Goal: Browse casually: Explore the website without a specific task or goal

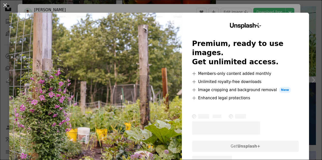
scroll to position [407, 0]
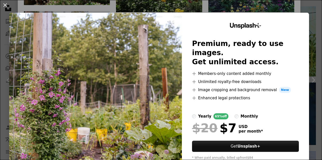
click at [304, 8] on div "An X shape Unsplash+ Premium, ready to use images. Get unlimited access. A plus…" at bounding box center [161, 80] width 322 height 160
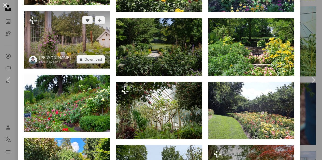
click at [73, 35] on img at bounding box center [67, 40] width 86 height 58
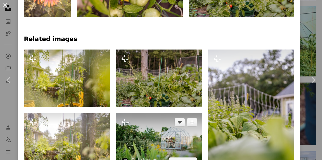
scroll to position [407, 0]
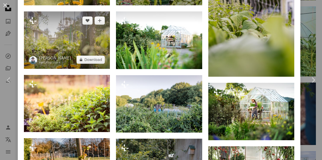
click at [90, 41] on img at bounding box center [67, 40] width 86 height 58
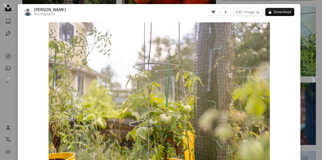
click at [300, 15] on div "An X shape Chevron left Chevron right [PERSON_NAME] For Unsplash+ A heart A plu…" at bounding box center [161, 80] width 322 height 160
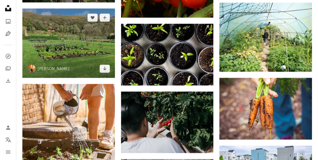
click at [93, 46] on img at bounding box center [68, 42] width 93 height 69
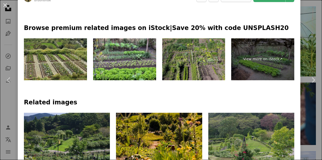
scroll to position [280, 0]
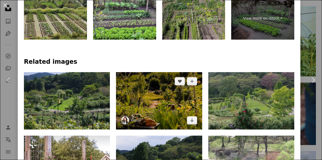
click at [163, 112] on img at bounding box center [159, 101] width 86 height 58
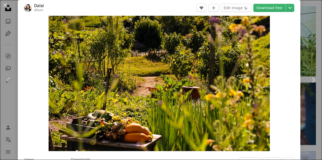
scroll to position [25, 0]
